Goal: Find contact information: Find contact information

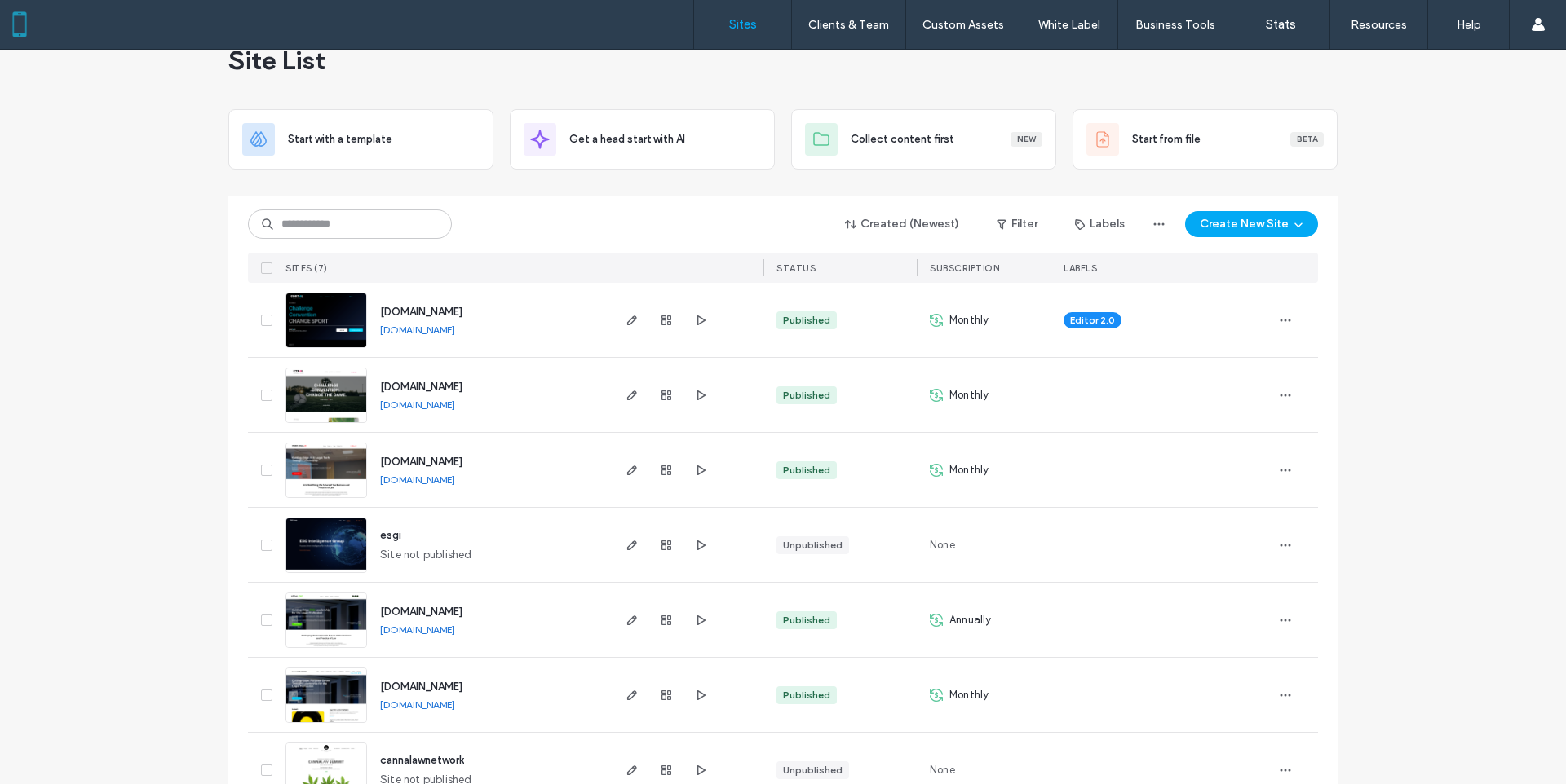
scroll to position [46, 0]
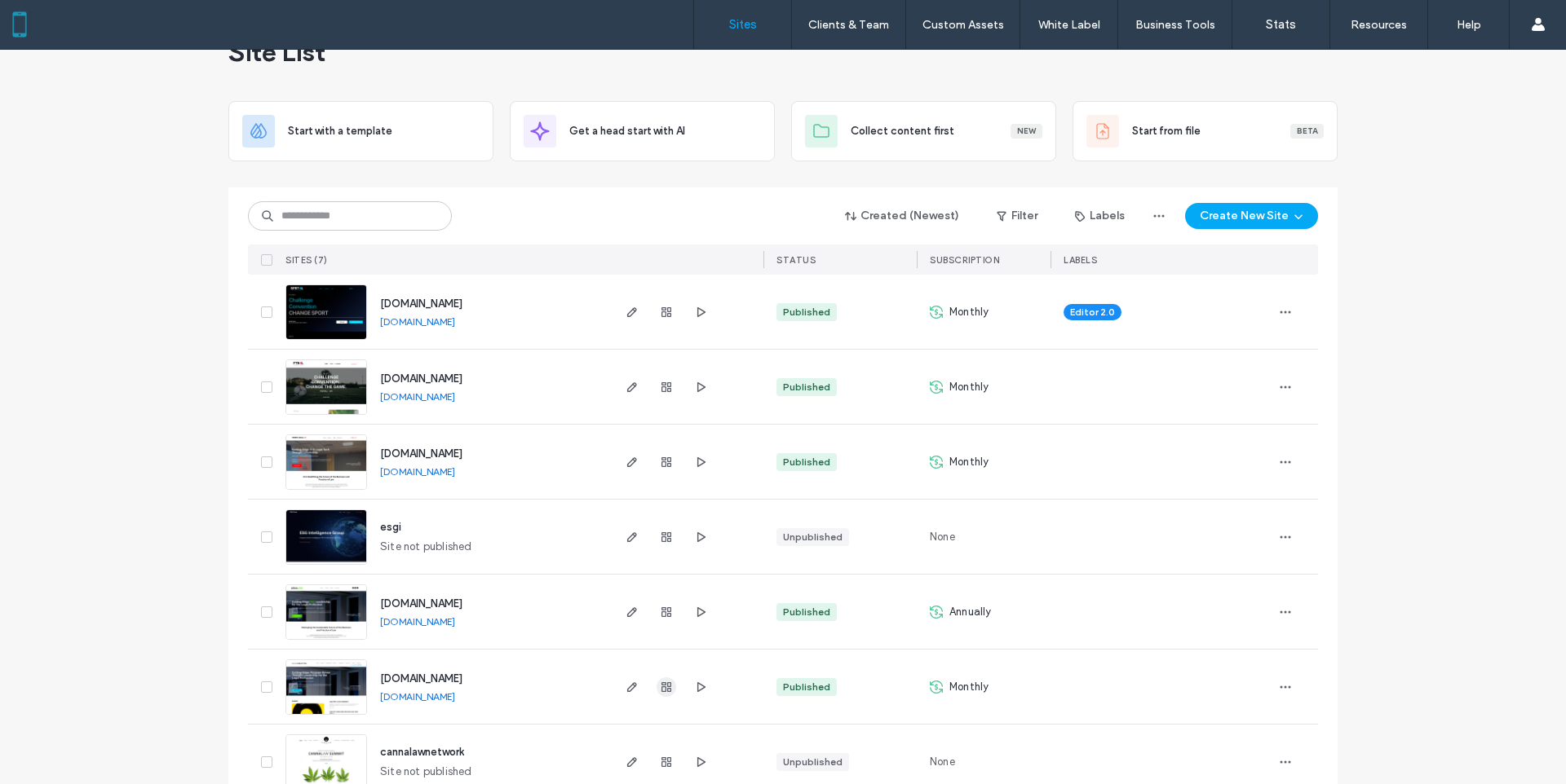
click at [664, 688] on use "button" at bounding box center [666, 686] width 9 height 9
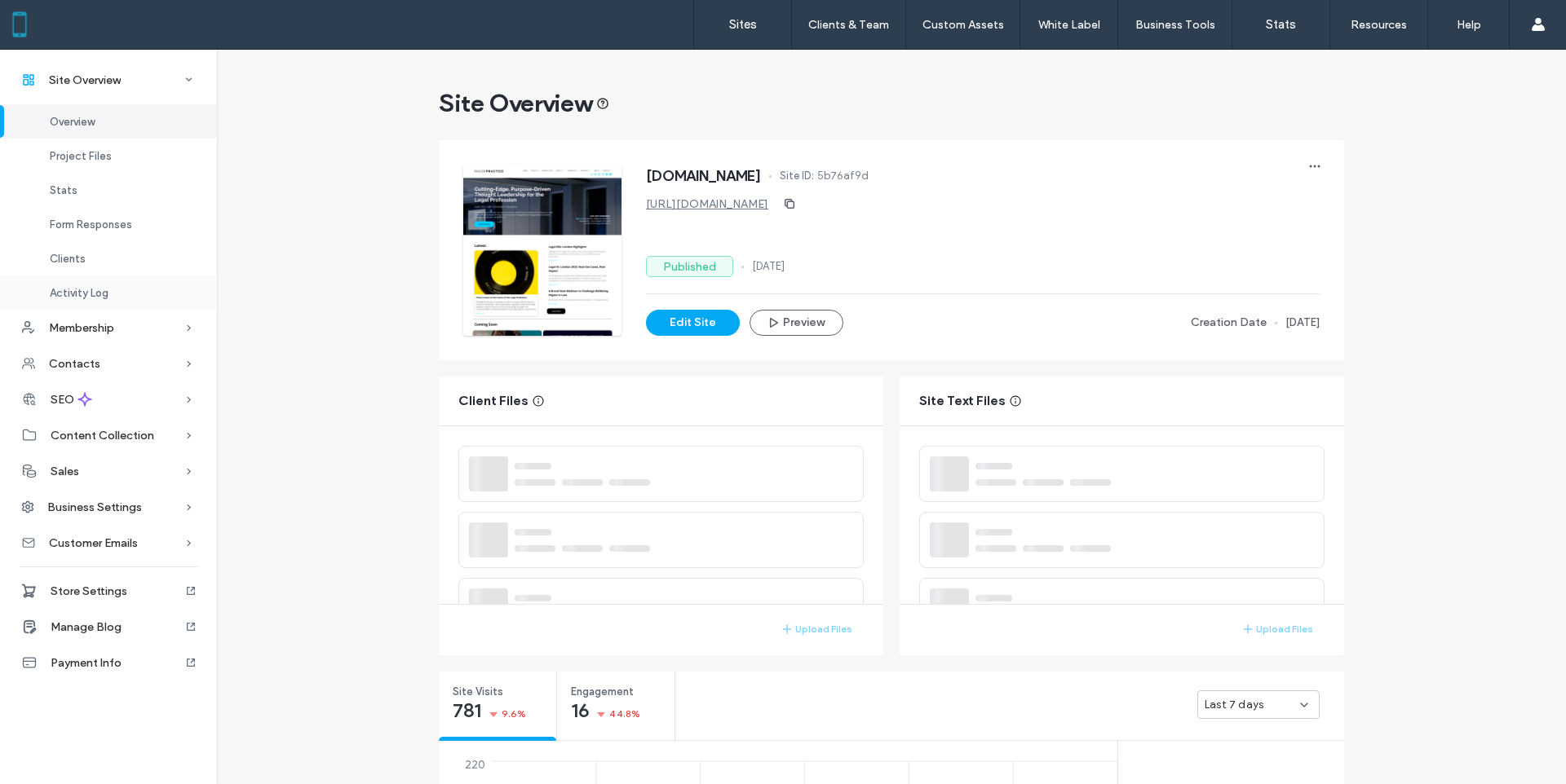
click at [90, 285] on div "Activity Log" at bounding box center [108, 292] width 217 height 34
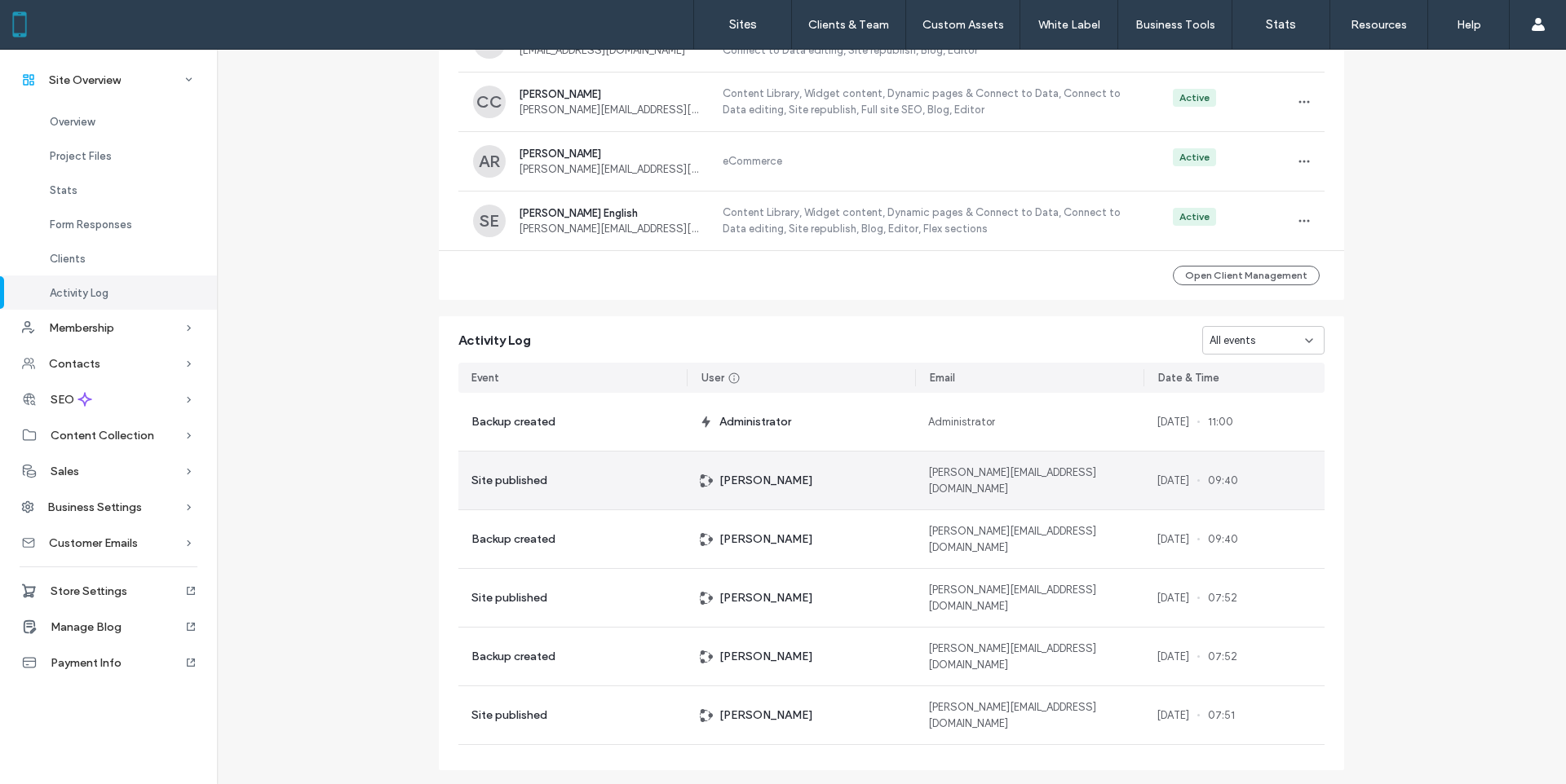
scroll to position [1606, 0]
drag, startPoint x: 1042, startPoint y: 483, endPoint x: 919, endPoint y: 483, distance: 123.0
click at [919, 483] on div "[PERSON_NAME][EMAIL_ADDRESS][DOMAIN_NAME]" at bounding box center [1029, 481] width 228 height 57
copy span "[PERSON_NAME][EMAIL_ADDRESS][DOMAIN_NAME]"
